Goal: Transaction & Acquisition: Book appointment/travel/reservation

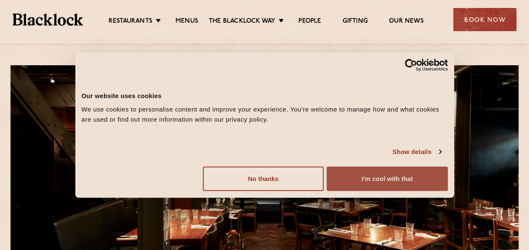
click at [359, 176] on button "I'm cool with that" at bounding box center [386, 178] width 121 height 24
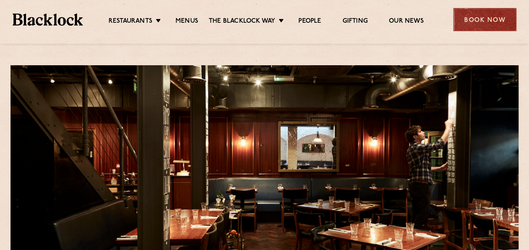
click at [493, 12] on div "Book Now" at bounding box center [484, 19] width 63 height 23
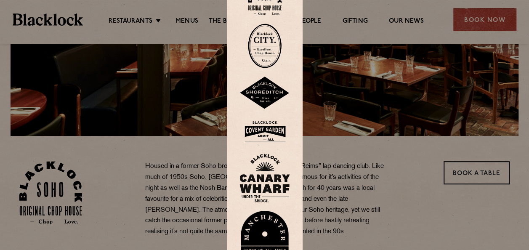
scroll to position [210, 0]
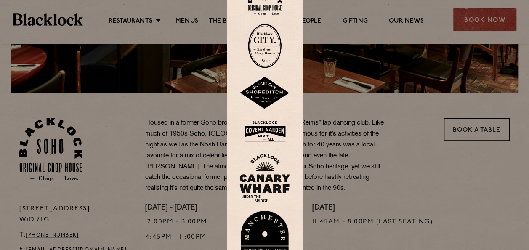
click at [464, 127] on div at bounding box center [264, 125] width 529 height 250
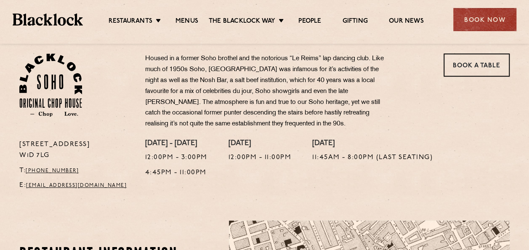
scroll to position [294, 0]
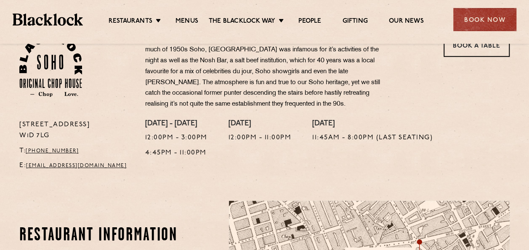
click at [466, 43] on div at bounding box center [264, 40] width 529 height 6
click at [473, 52] on link "Book a Table" at bounding box center [476, 45] width 66 height 23
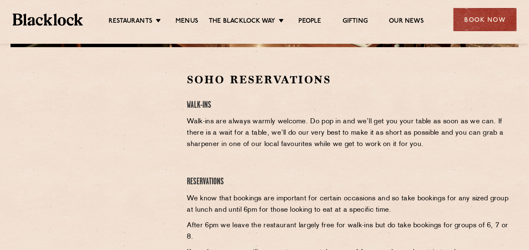
scroll to position [210, 0]
